Goal: Task Accomplishment & Management: Manage account settings

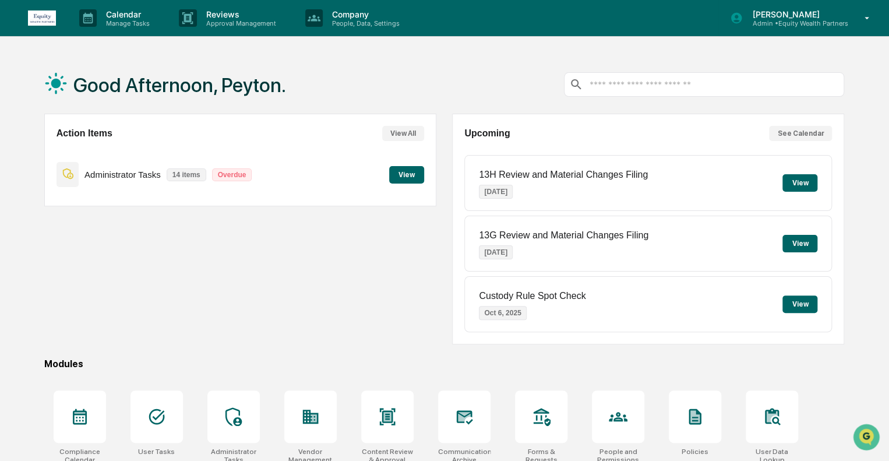
click at [811, 14] on p "[PERSON_NAME]" at bounding box center [795, 14] width 105 height 10
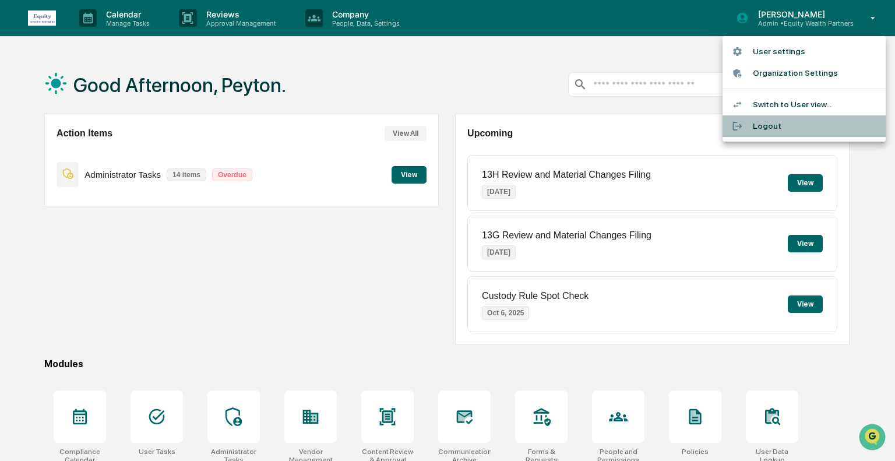
click at [758, 130] on li "Logout" at bounding box center [803, 126] width 163 height 22
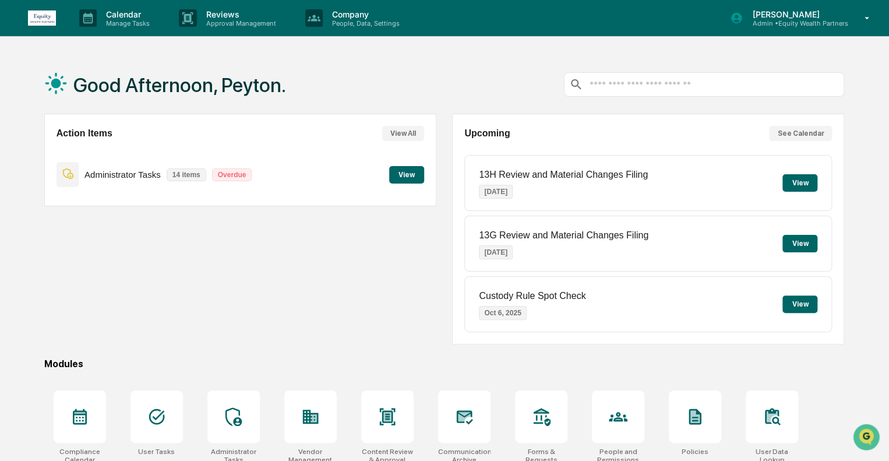
click at [797, 15] on p "[PERSON_NAME]" at bounding box center [795, 14] width 105 height 10
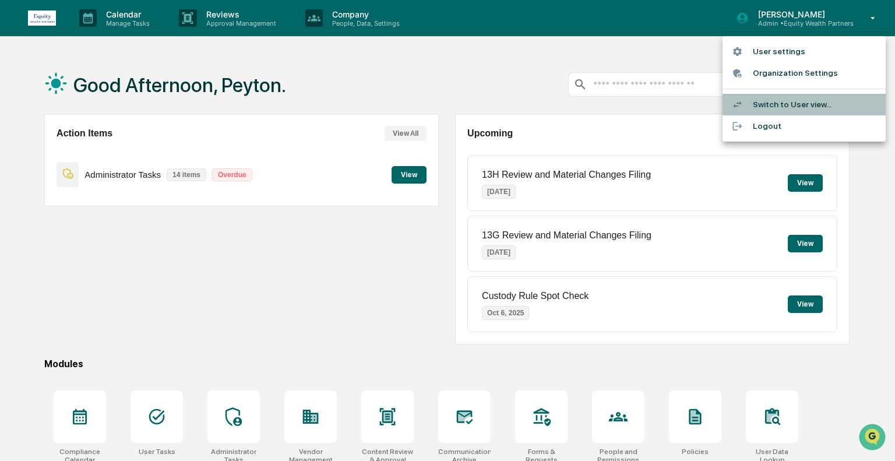
click at [775, 109] on li "Switch to User view..." at bounding box center [803, 105] width 163 height 22
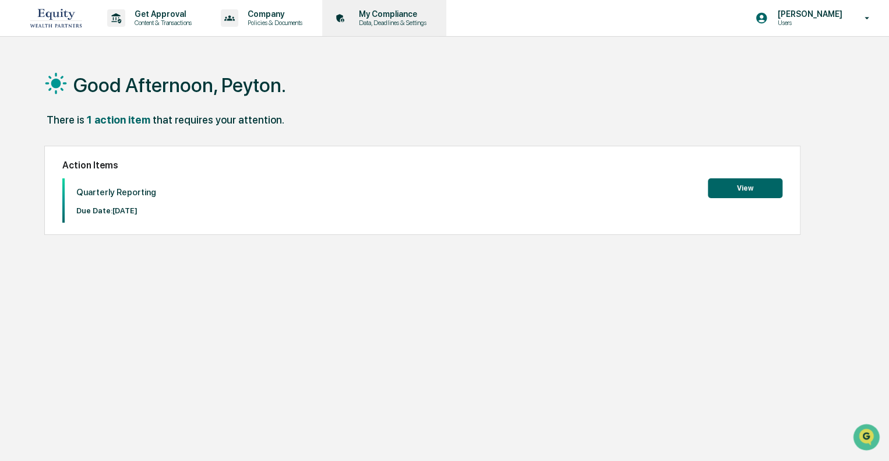
click at [396, 25] on p "Data, Deadlines & Settings" at bounding box center [390, 23] width 83 height 8
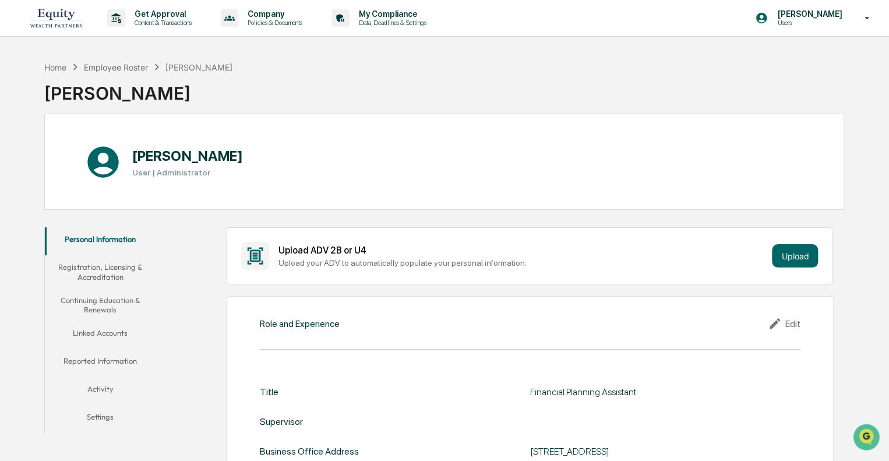
click at [100, 330] on button "Linked Accounts" at bounding box center [100, 335] width 111 height 28
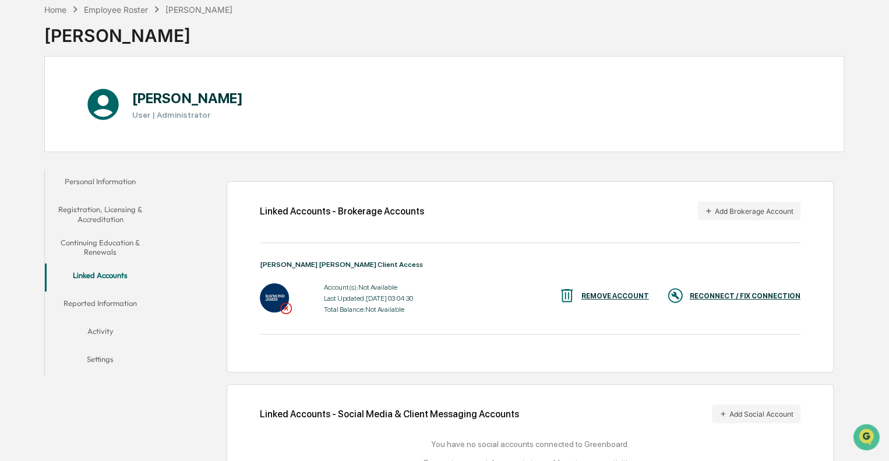
scroll to position [104, 0]
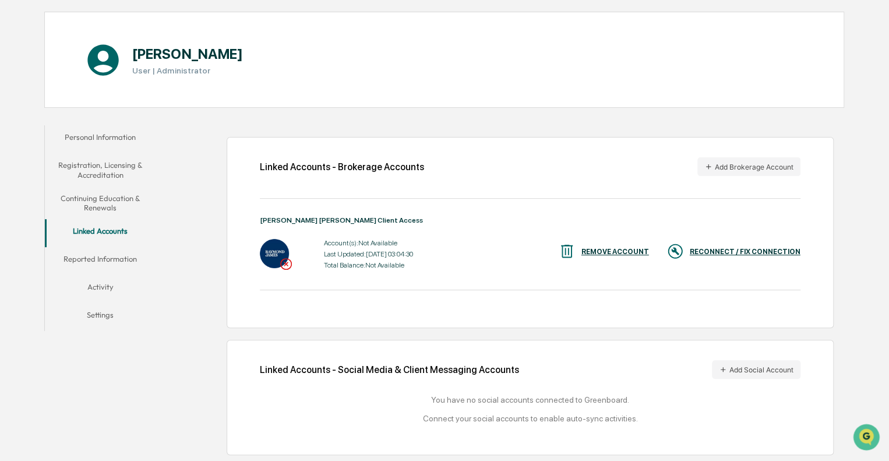
click at [746, 249] on div "RECONNECT / FIX CONNECTION" at bounding box center [745, 252] width 111 height 8
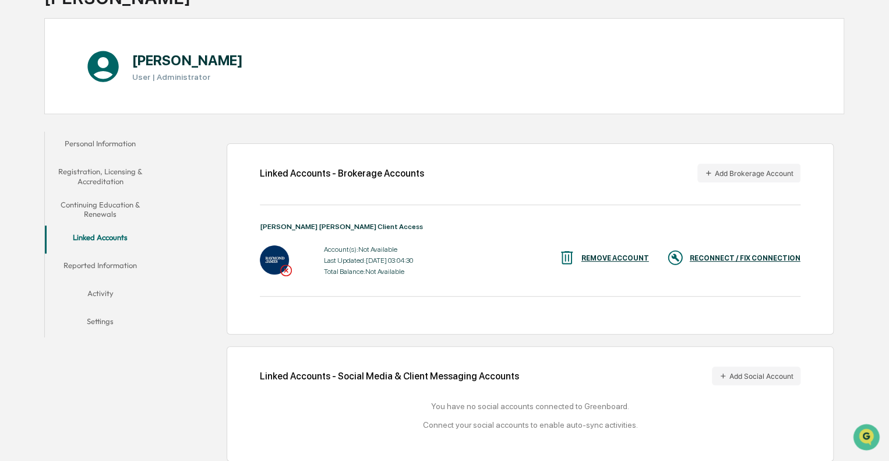
scroll to position [45, 0]
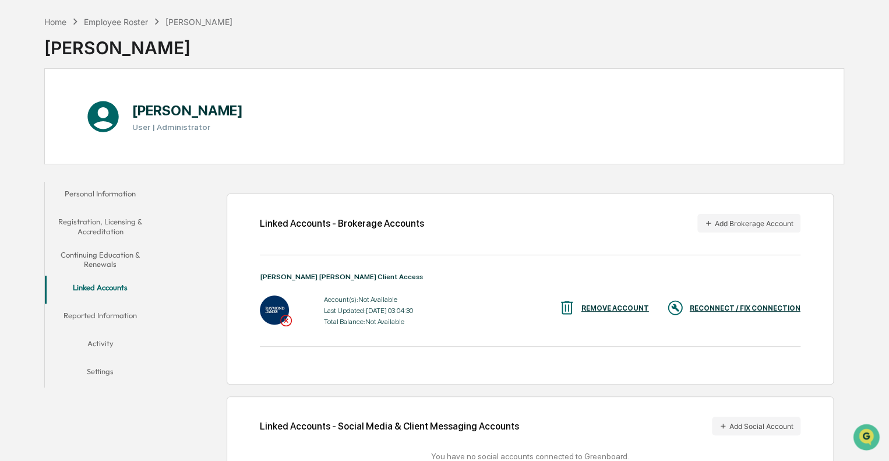
click at [609, 308] on div "REMOVE ACCOUNT" at bounding box center [615, 308] width 68 height 8
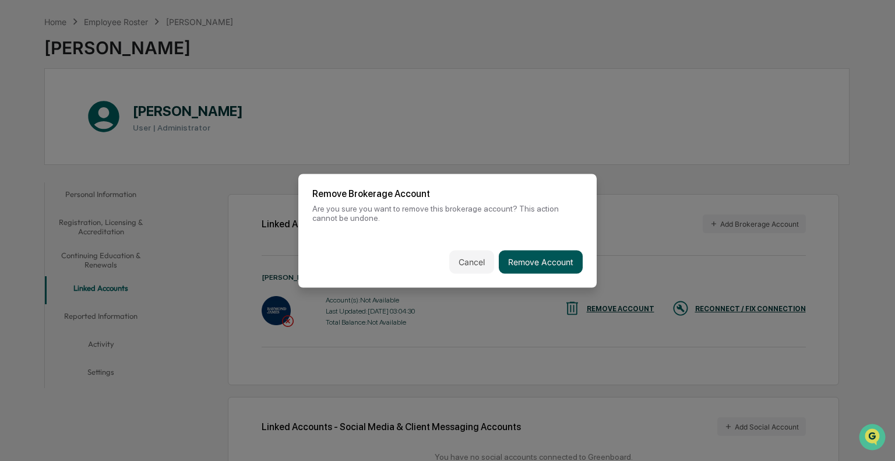
click at [546, 262] on button "Remove Account" at bounding box center [541, 261] width 84 height 23
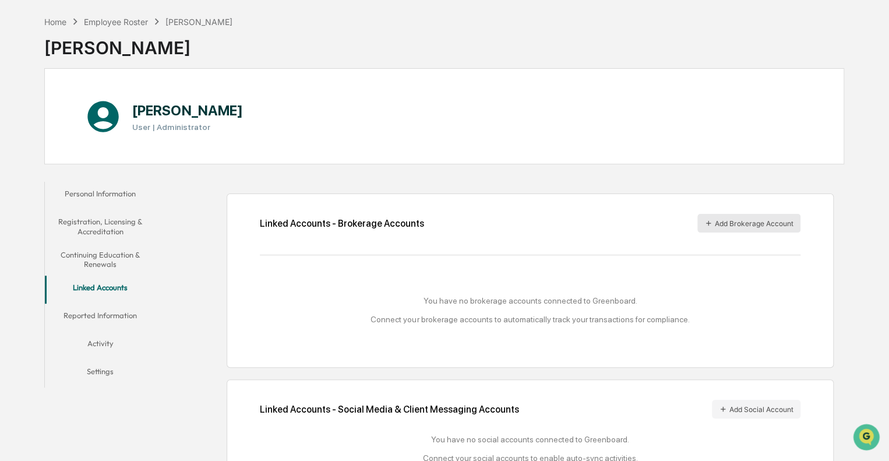
click at [743, 227] on button "Add Brokerage Account" at bounding box center [748, 223] width 103 height 19
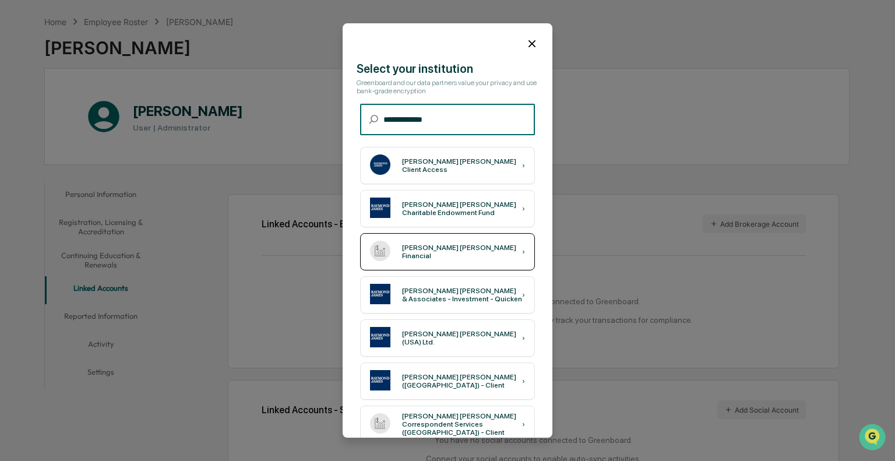
type input "**********"
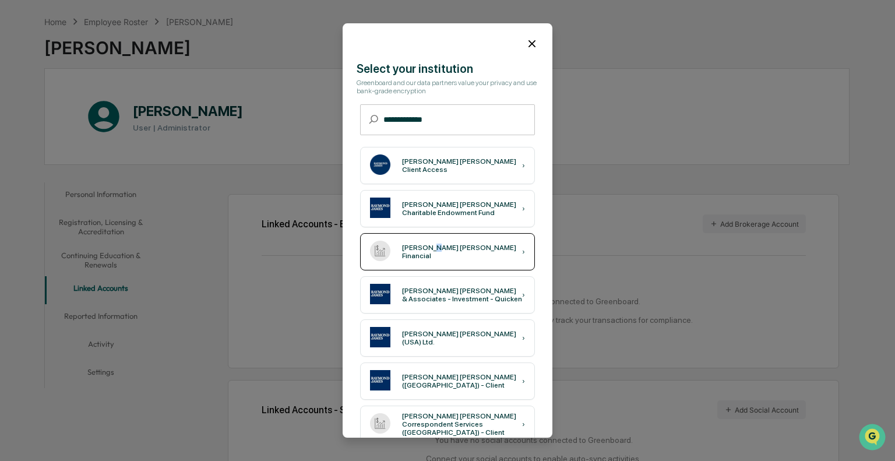
click at [431, 259] on div "Raymond James Financial ›" at bounding box center [447, 251] width 175 height 37
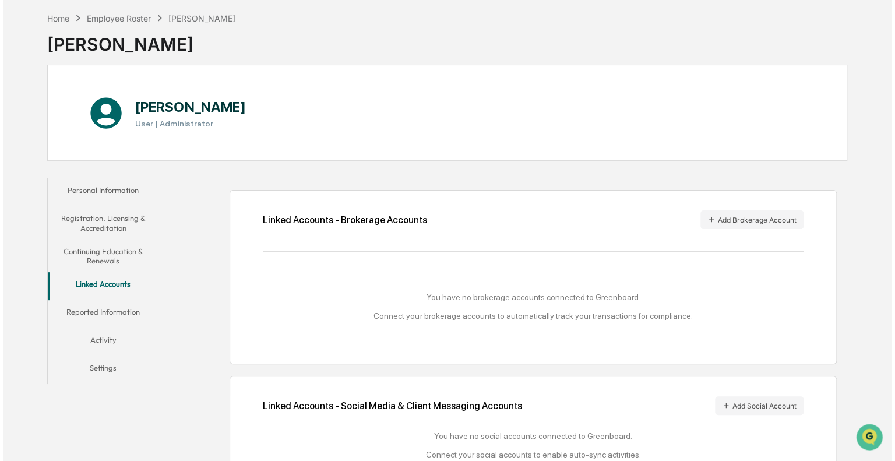
scroll to position [29, 0]
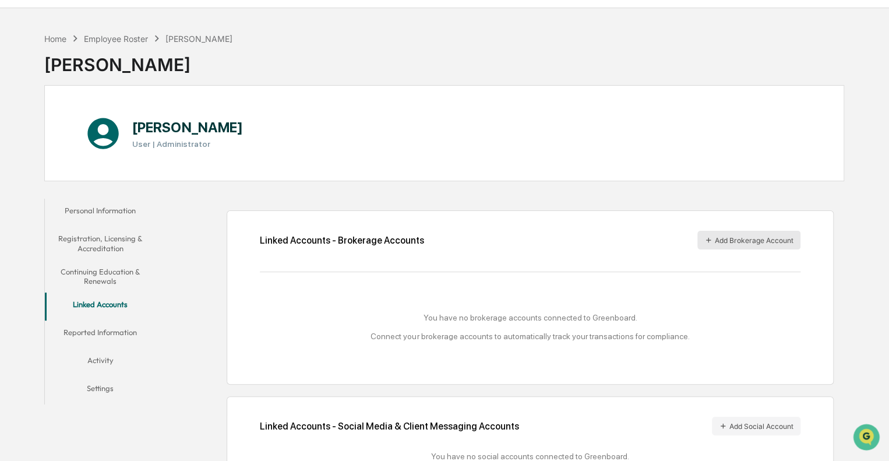
click at [740, 240] on button "Add Brokerage Account" at bounding box center [748, 240] width 103 height 19
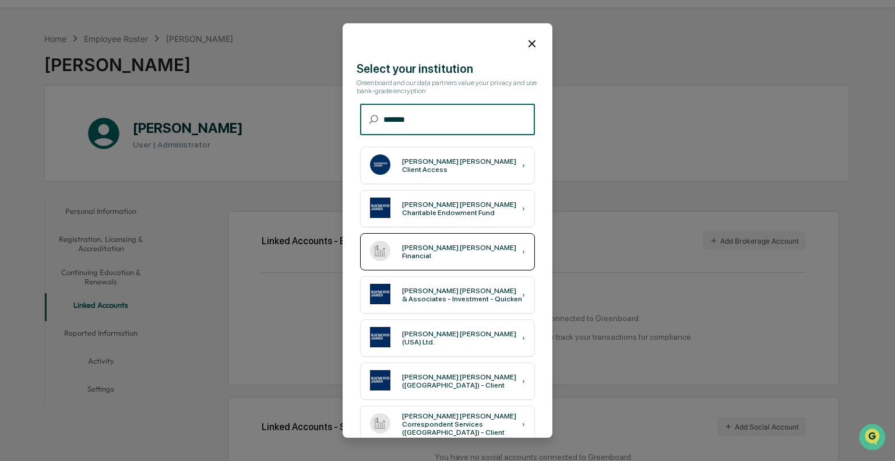
type input "*******"
click at [478, 250] on div "Raymond James Financial ›" at bounding box center [447, 251] width 175 height 37
